Goal: Task Accomplishment & Management: Use online tool/utility

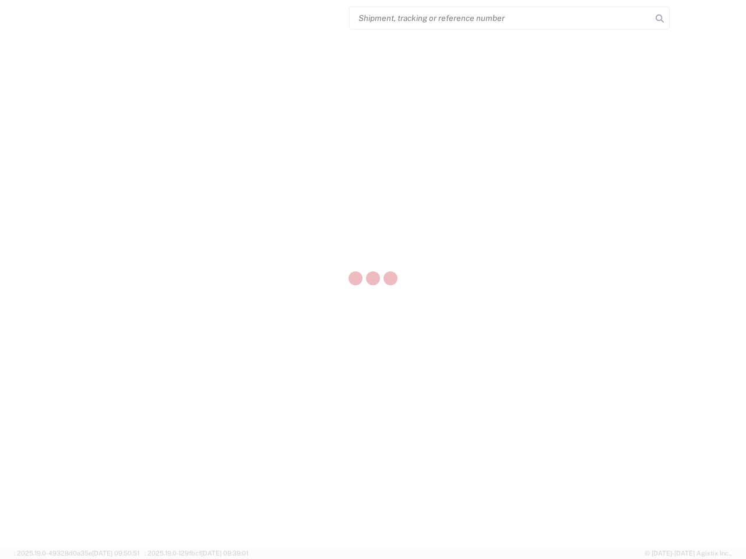
select select "US"
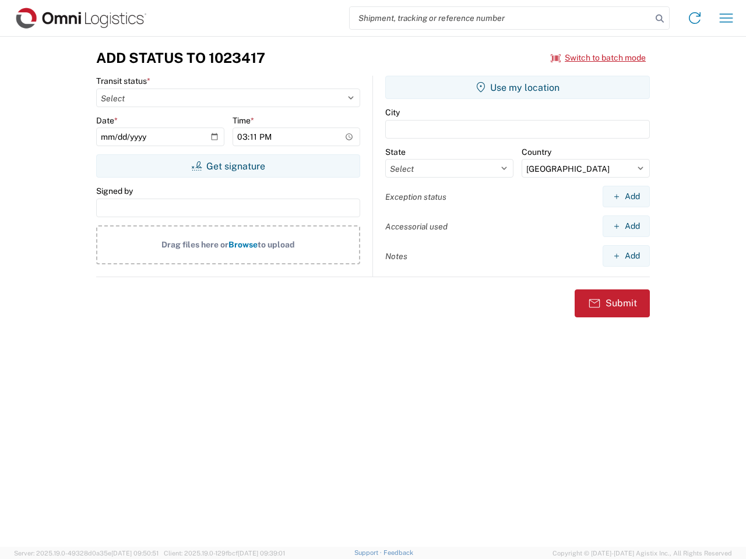
click at [501, 18] on input "search" at bounding box center [501, 18] width 302 height 22
click at [660, 19] on icon at bounding box center [659, 18] width 16 height 16
click at [695, 18] on icon at bounding box center [694, 18] width 19 height 19
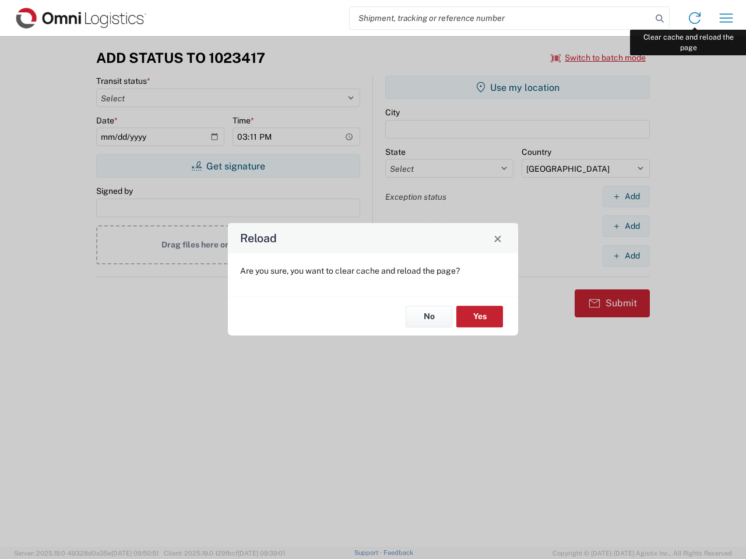
click at [726, 18] on div "Reload Are you sure, you want to clear cache and reload the page? No Yes" at bounding box center [373, 279] width 746 height 559
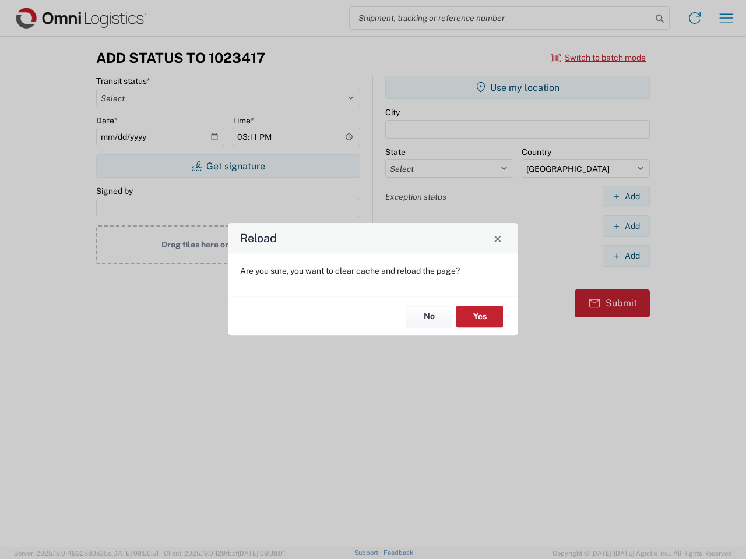
click at [598, 58] on div "Reload Are you sure, you want to clear cache and reload the page? No Yes" at bounding box center [373, 279] width 746 height 559
click at [228, 166] on div "Reload Are you sure, you want to clear cache and reload the page? No Yes" at bounding box center [373, 279] width 746 height 559
click at [517, 87] on div "Reload Are you sure, you want to clear cache and reload the page? No Yes" at bounding box center [373, 279] width 746 height 559
click at [626, 196] on div "Reload Are you sure, you want to clear cache and reload the page? No Yes" at bounding box center [373, 279] width 746 height 559
click at [626, 226] on div "Reload Are you sure, you want to clear cache and reload the page? No Yes" at bounding box center [373, 279] width 746 height 559
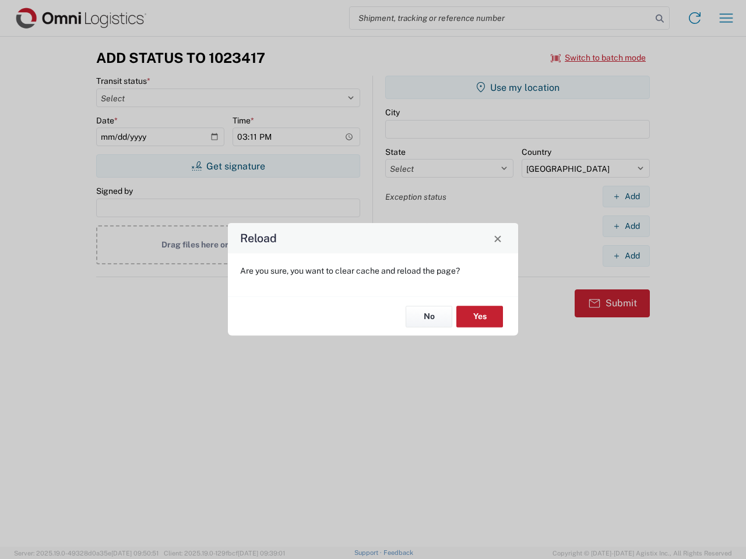
click at [626, 256] on div "Reload Are you sure, you want to clear cache and reload the page? No Yes" at bounding box center [373, 279] width 746 height 559
